Goal: Task Accomplishment & Management: Complete application form

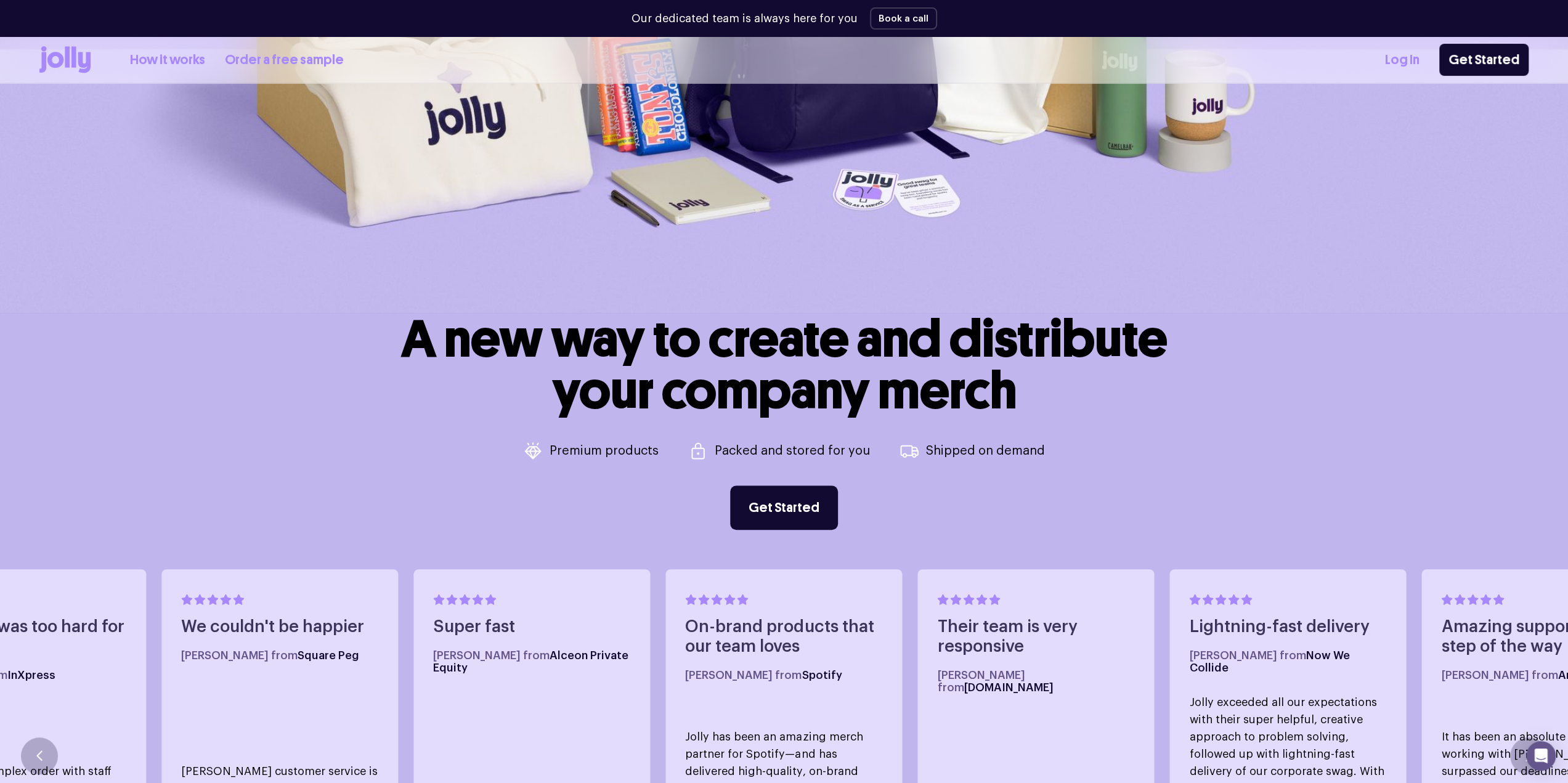
scroll to position [740, 0]
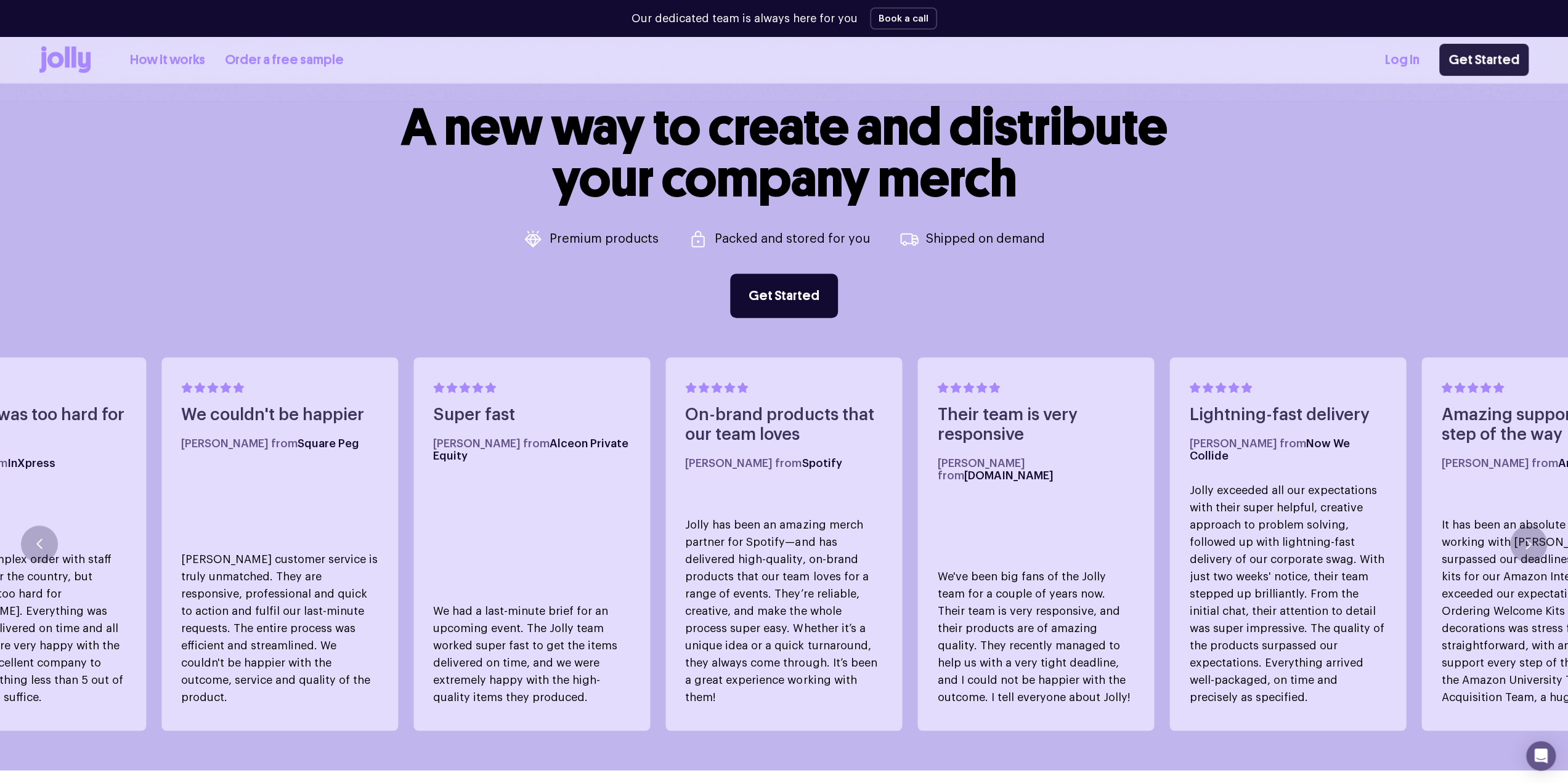
click at [1502, 57] on link "Get Started" at bounding box center [1483, 59] width 89 height 32
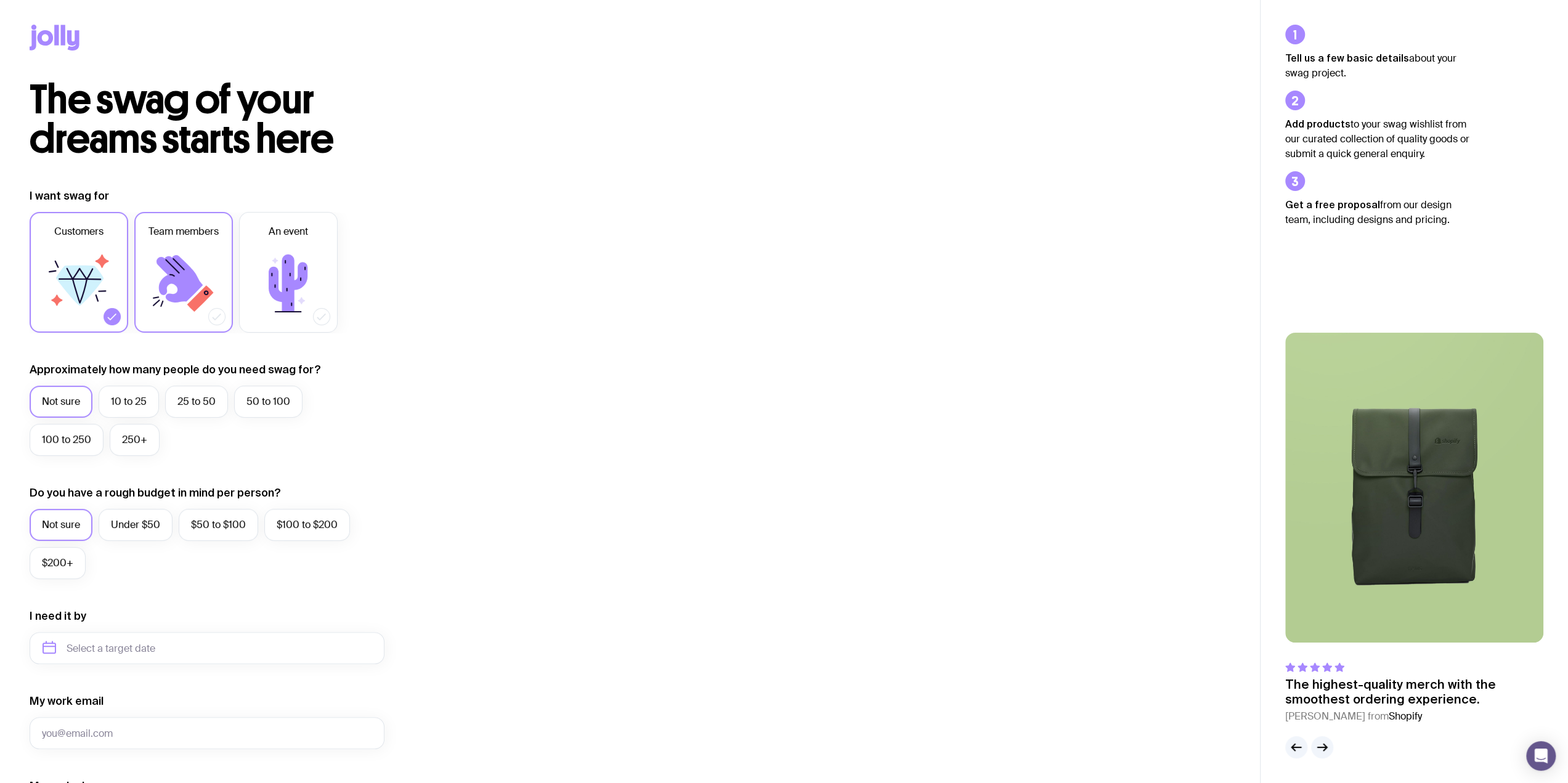
click at [207, 296] on icon at bounding box center [200, 298] width 27 height 27
click at [0, 0] on input "Team members" at bounding box center [0, 0] width 0 height 0
click at [88, 313] on icon at bounding box center [79, 283] width 74 height 74
click at [0, 0] on input "Customers" at bounding box center [0, 0] width 0 height 0
click at [127, 409] on label "10 to 25" at bounding box center [128, 402] width 60 height 32
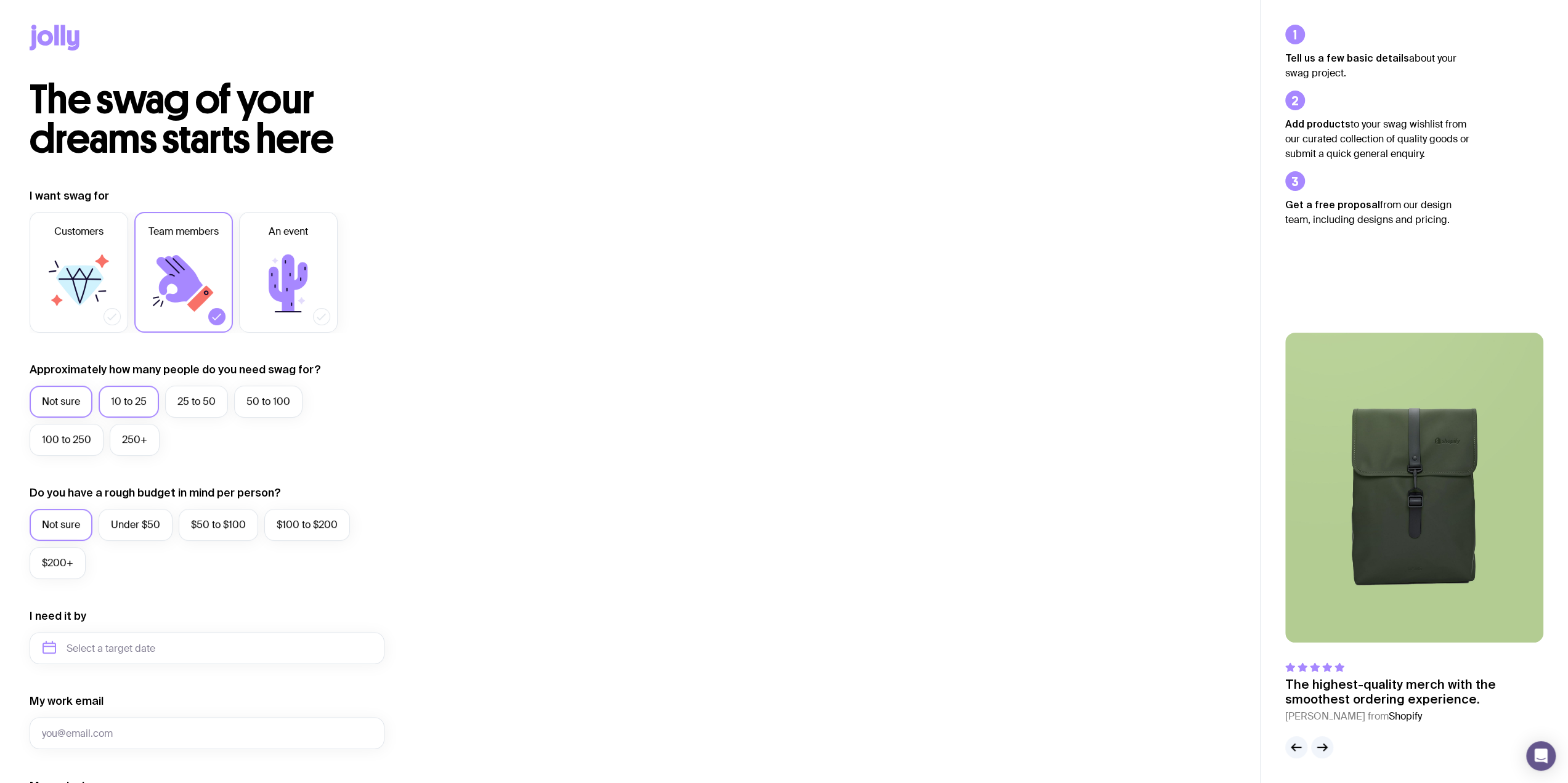
click at [0, 0] on input "10 to 25" at bounding box center [0, 0] width 0 height 0
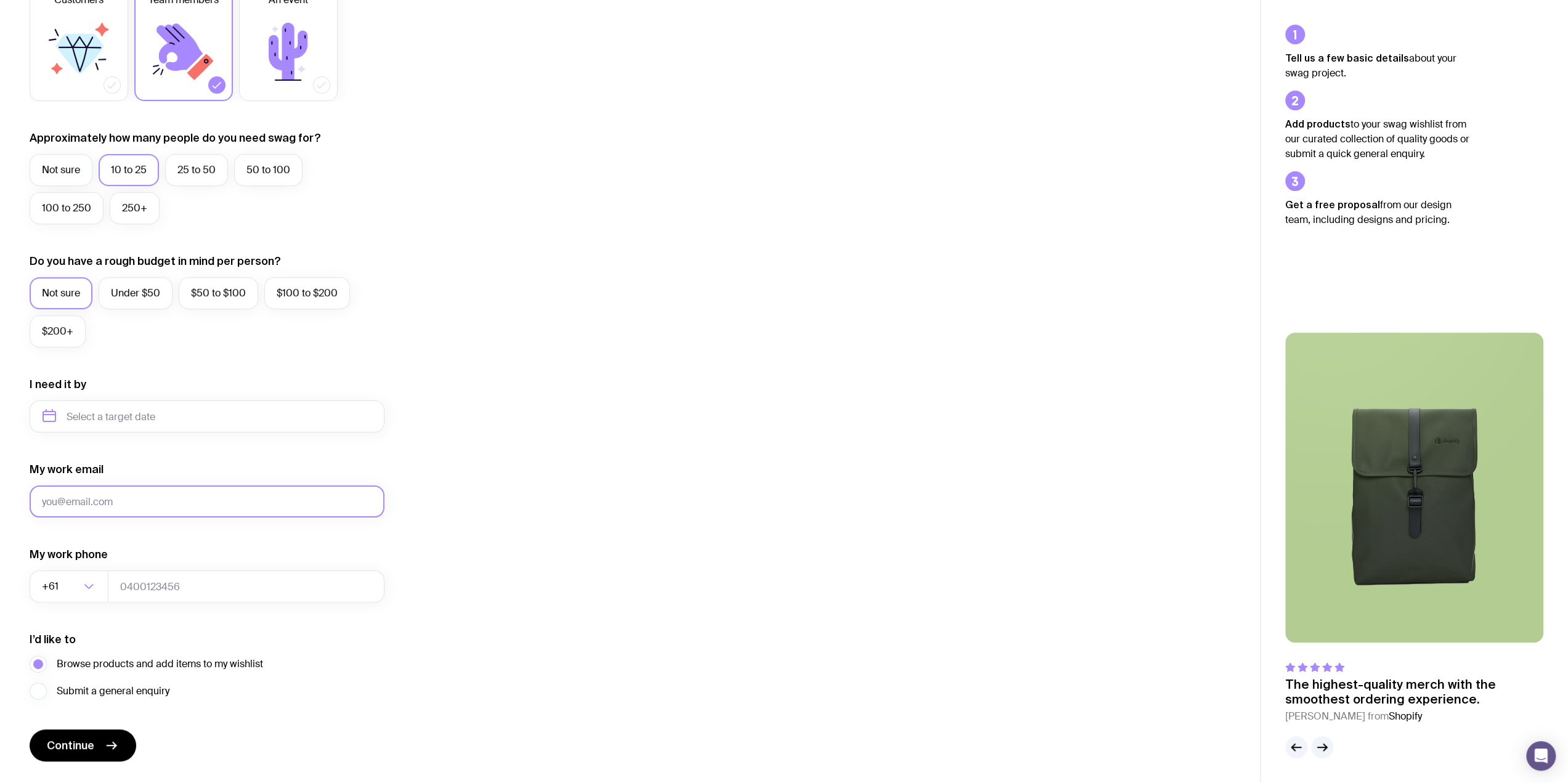
scroll to position [264, 0]
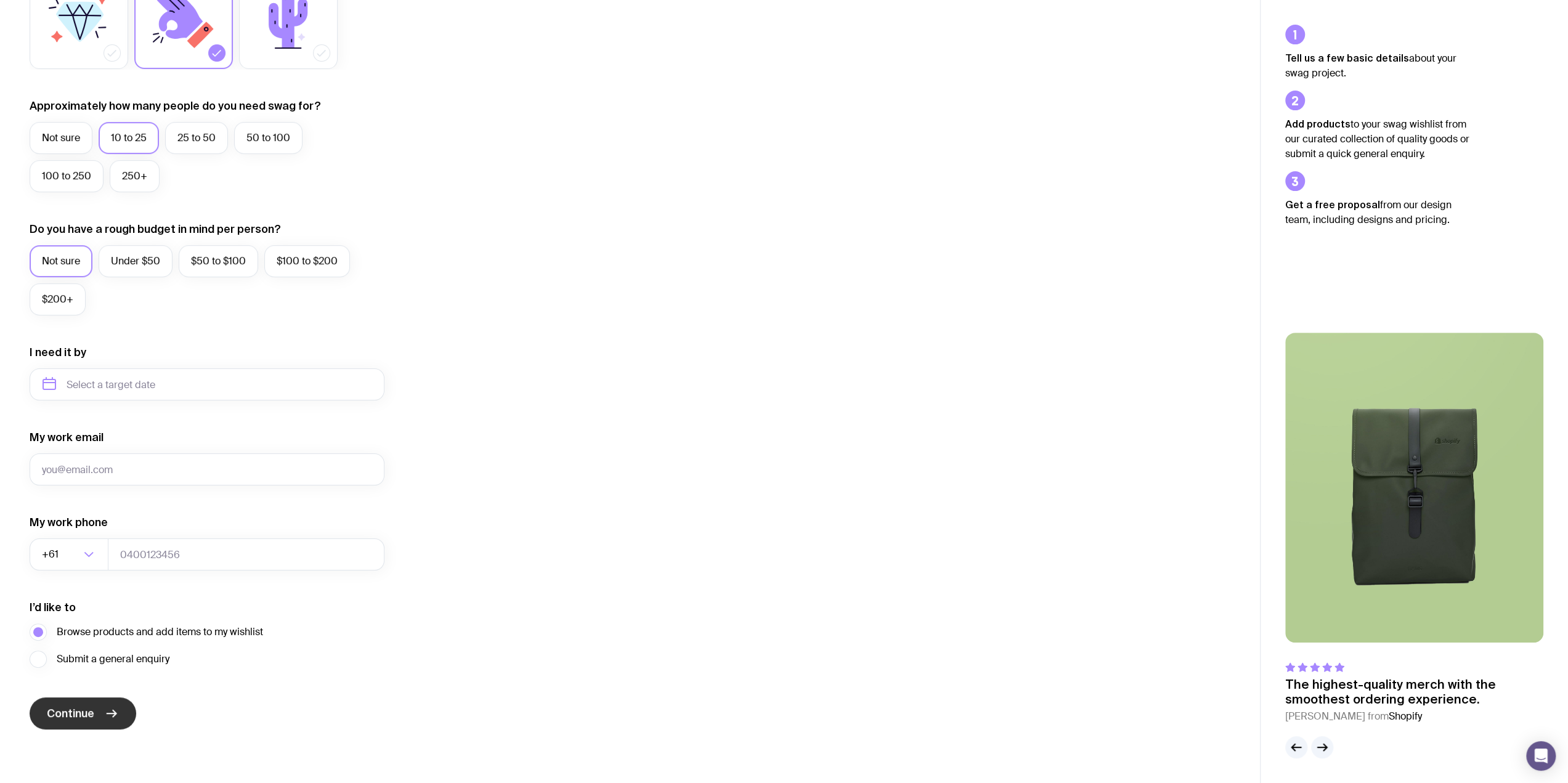
click at [108, 718] on icon "submit" at bounding box center [111, 713] width 14 height 14
